Goal: Find specific page/section

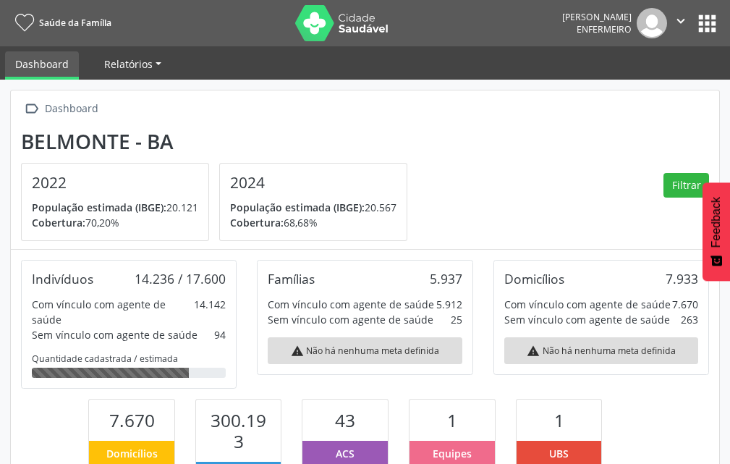
click at [151, 62] on link "Relatórios" at bounding box center [132, 63] width 77 height 25
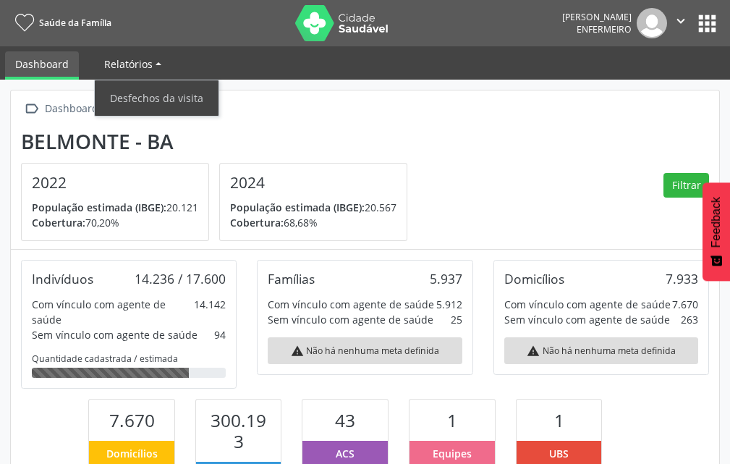
click at [151, 62] on link "Relatórios" at bounding box center [132, 63] width 77 height 25
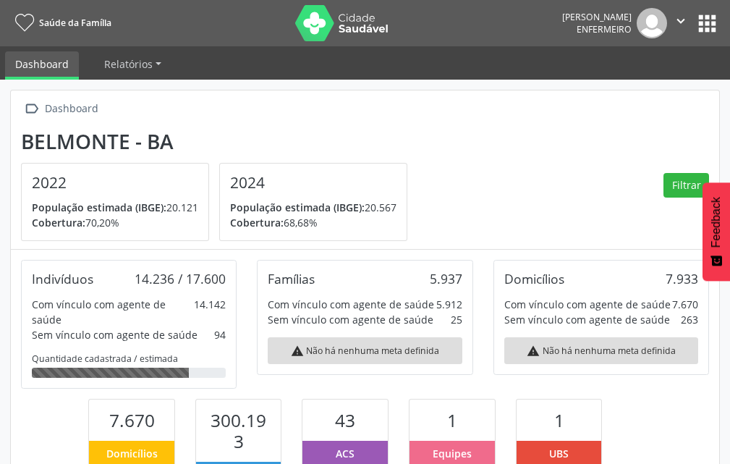
click at [62, 59] on link "Dashboard" at bounding box center [42, 65] width 74 height 28
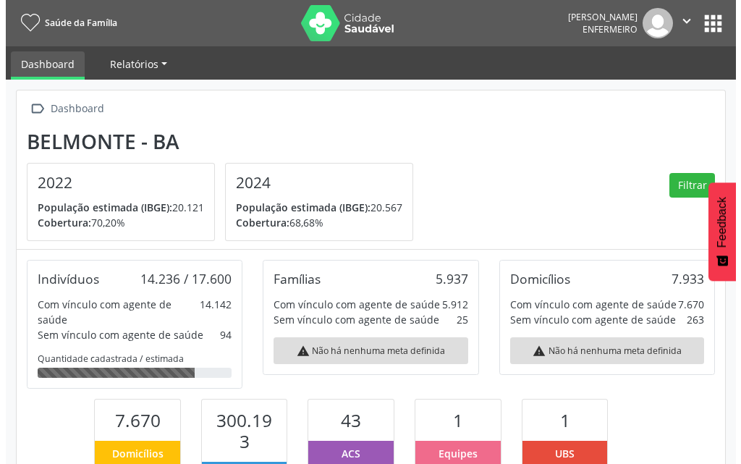
scroll to position [266, 237]
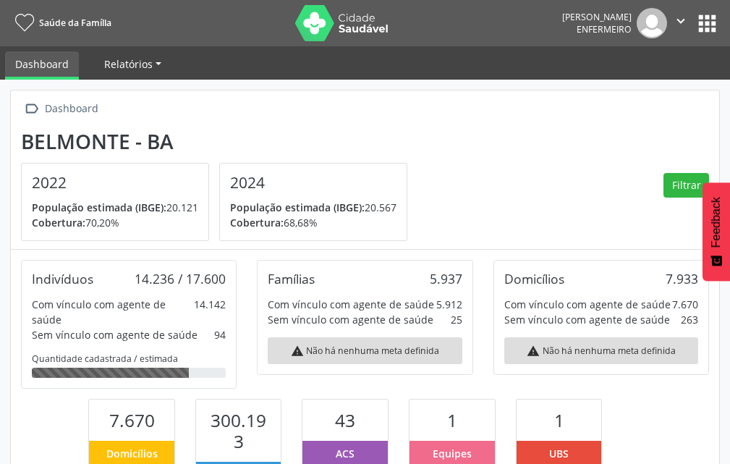
click at [137, 60] on span "Relatórios" at bounding box center [128, 64] width 48 height 14
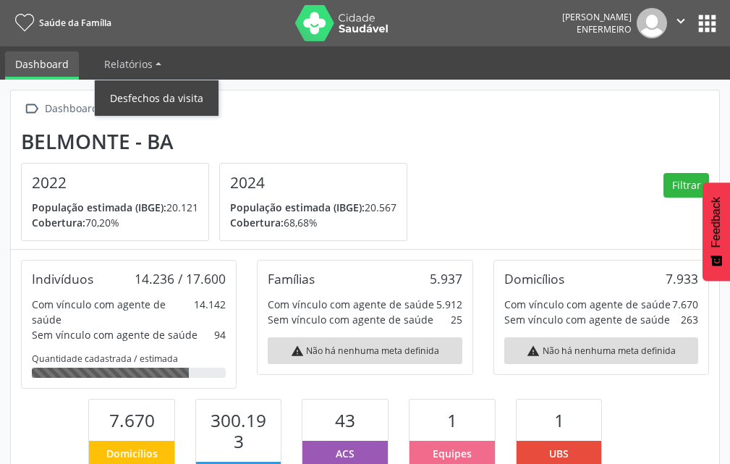
click at [151, 92] on link "Desfechos da visita" at bounding box center [157, 97] width 124 height 25
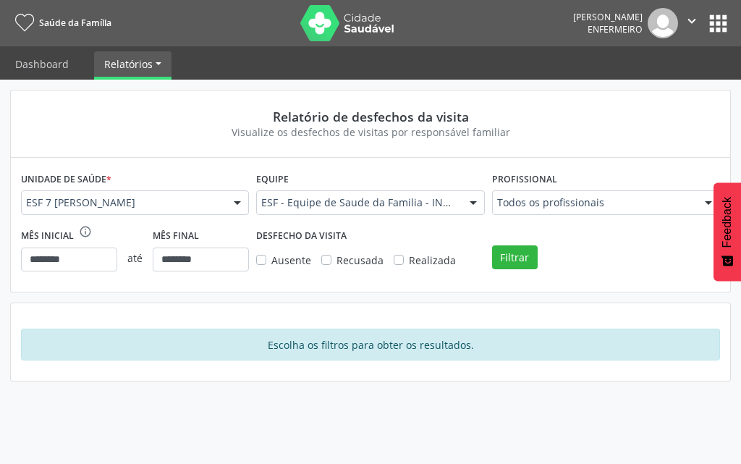
click at [714, 15] on button "apps" at bounding box center [718, 23] width 25 height 25
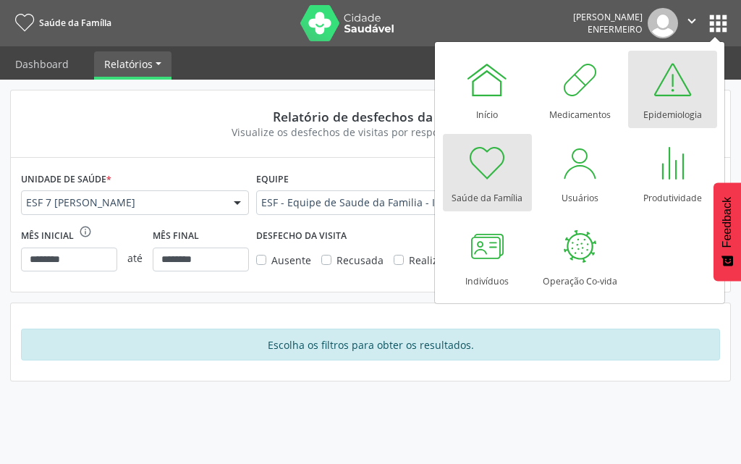
click at [680, 93] on div at bounding box center [672, 79] width 43 height 43
